Goal: Task Accomplishment & Management: Manage account settings

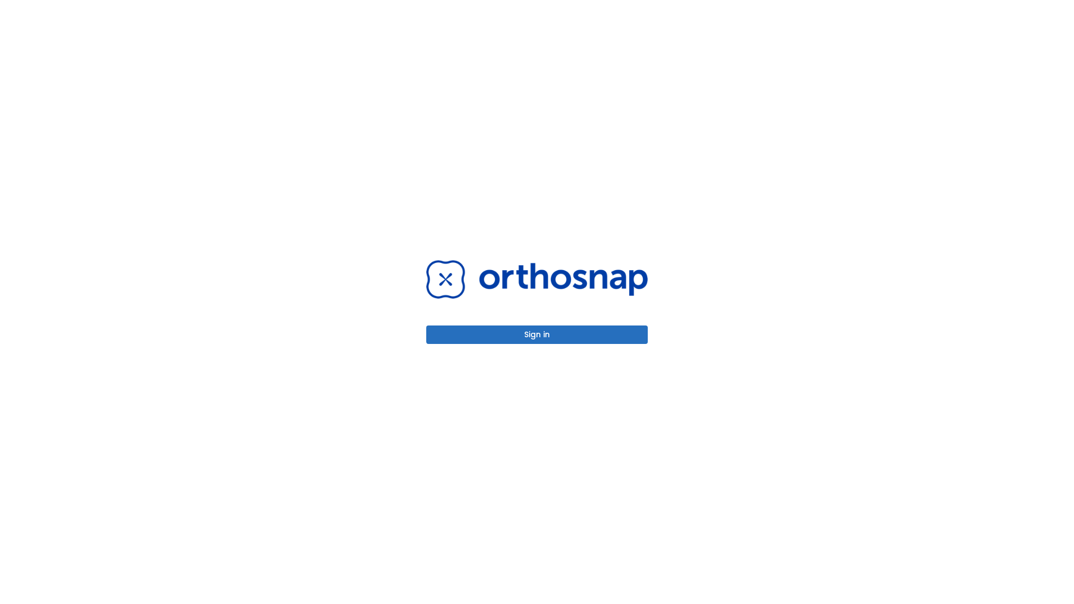
click at [537, 335] on button "Sign in" at bounding box center [537, 335] width 222 height 18
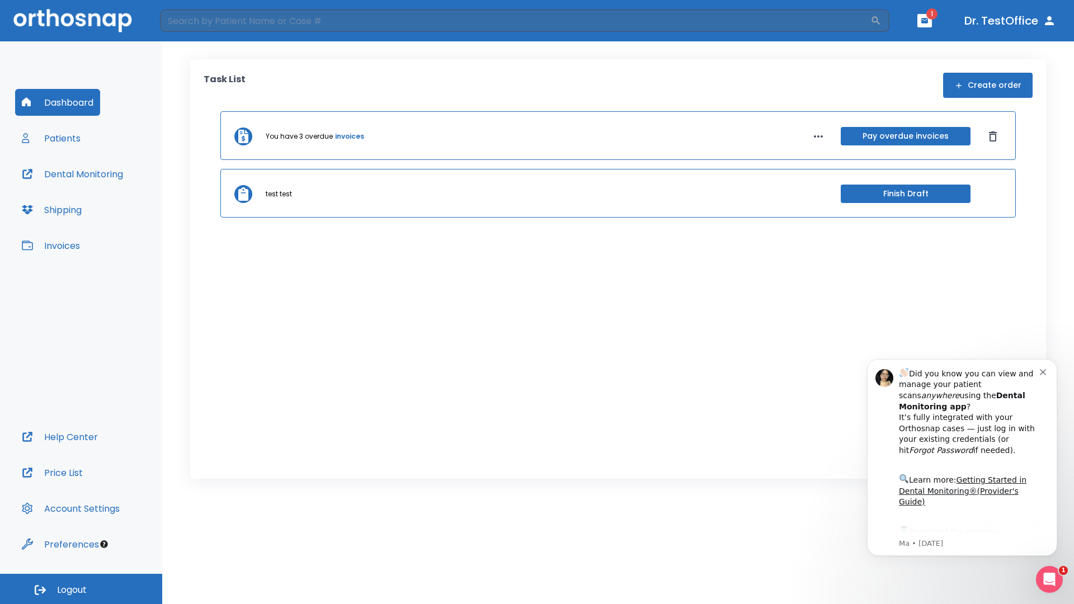
click at [81, 589] on span "Logout" at bounding box center [72, 590] width 30 height 12
